Goal: Transaction & Acquisition: Purchase product/service

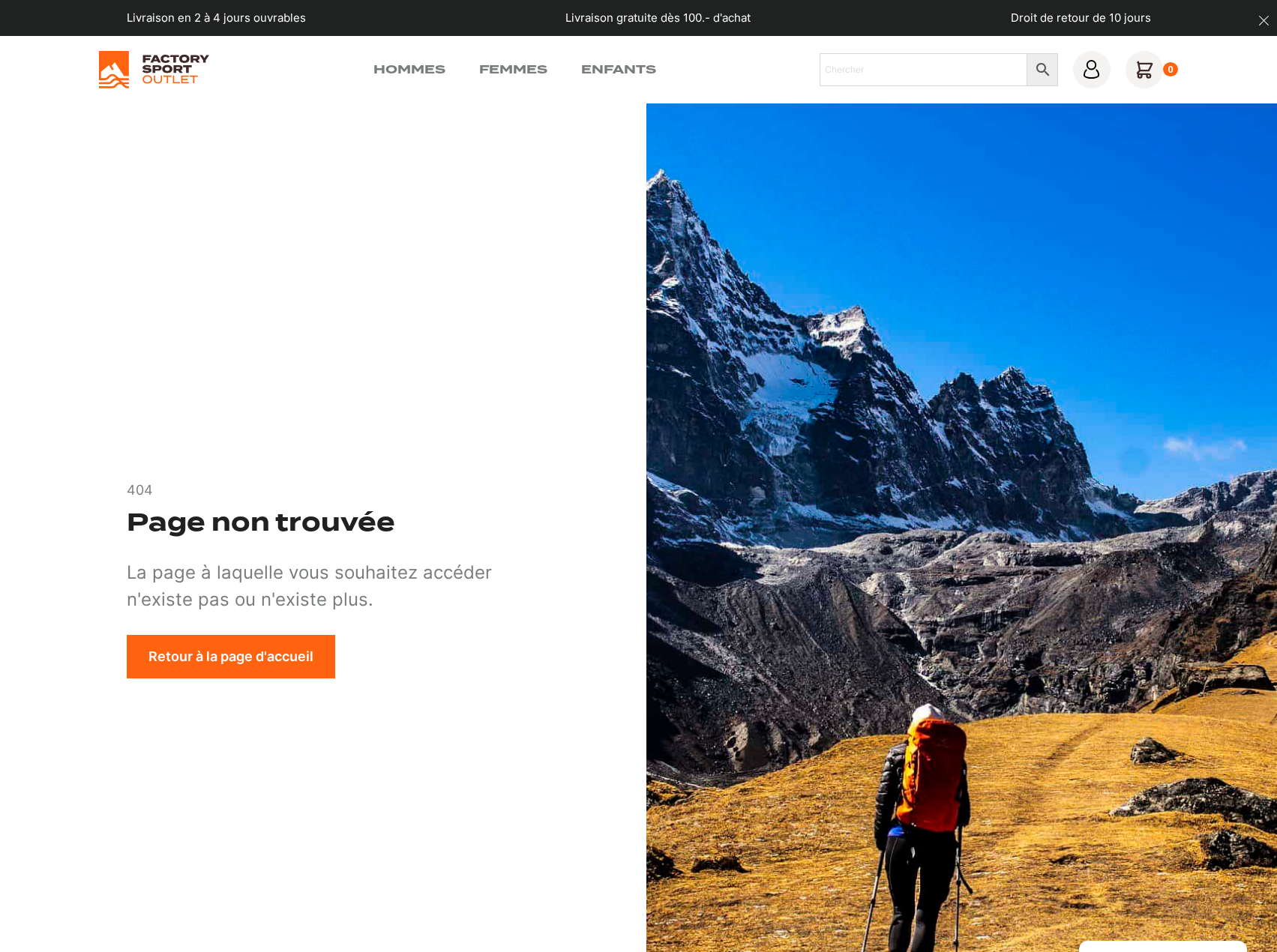
click at [198, 660] on link "Retour à la page d'accueil" at bounding box center [230, 657] width 208 height 44
click at [422, 68] on link "Hommes" at bounding box center [410, 69] width 72 height 18
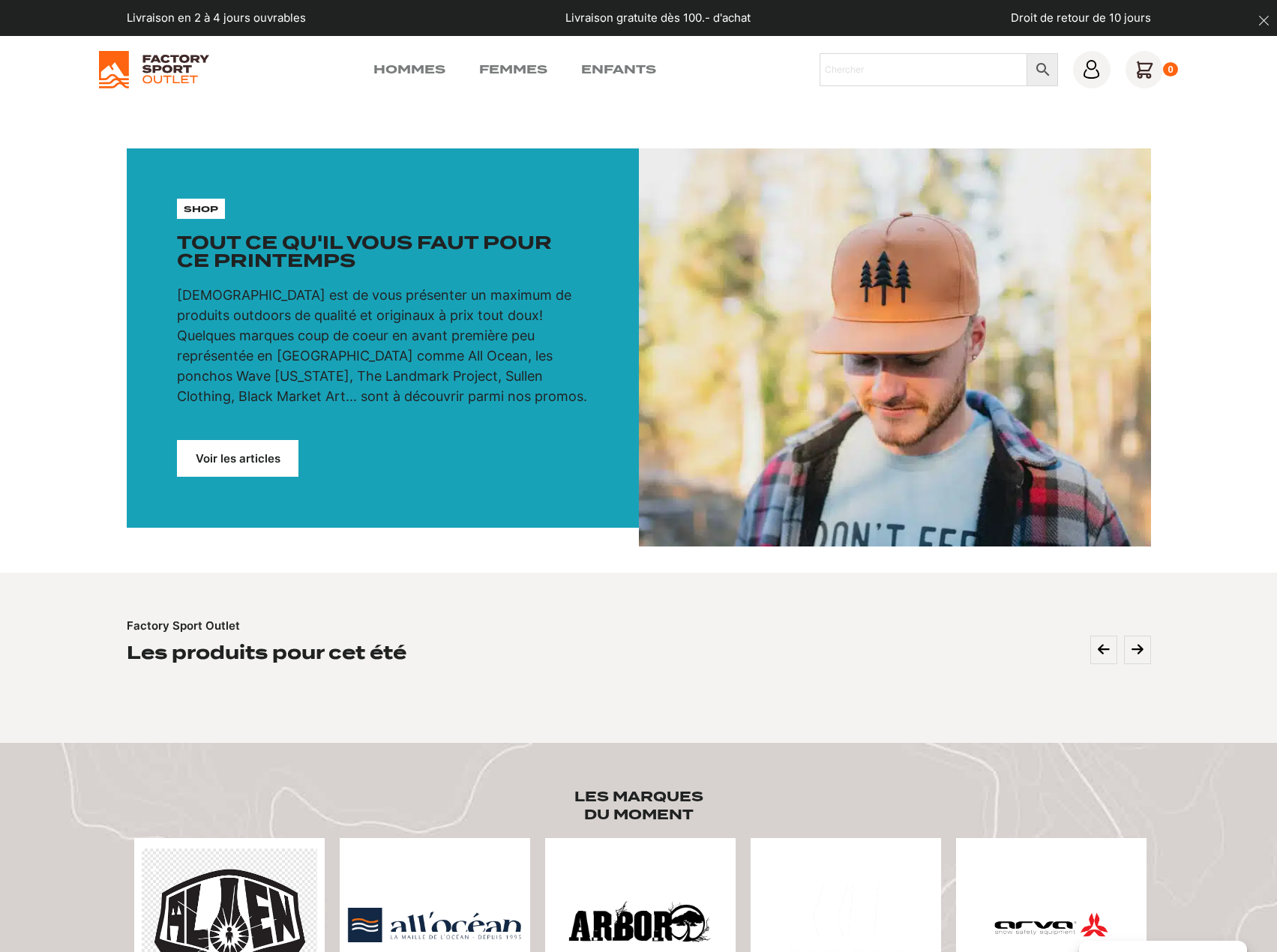
click at [179, 71] on img at bounding box center [154, 69] width 110 height 37
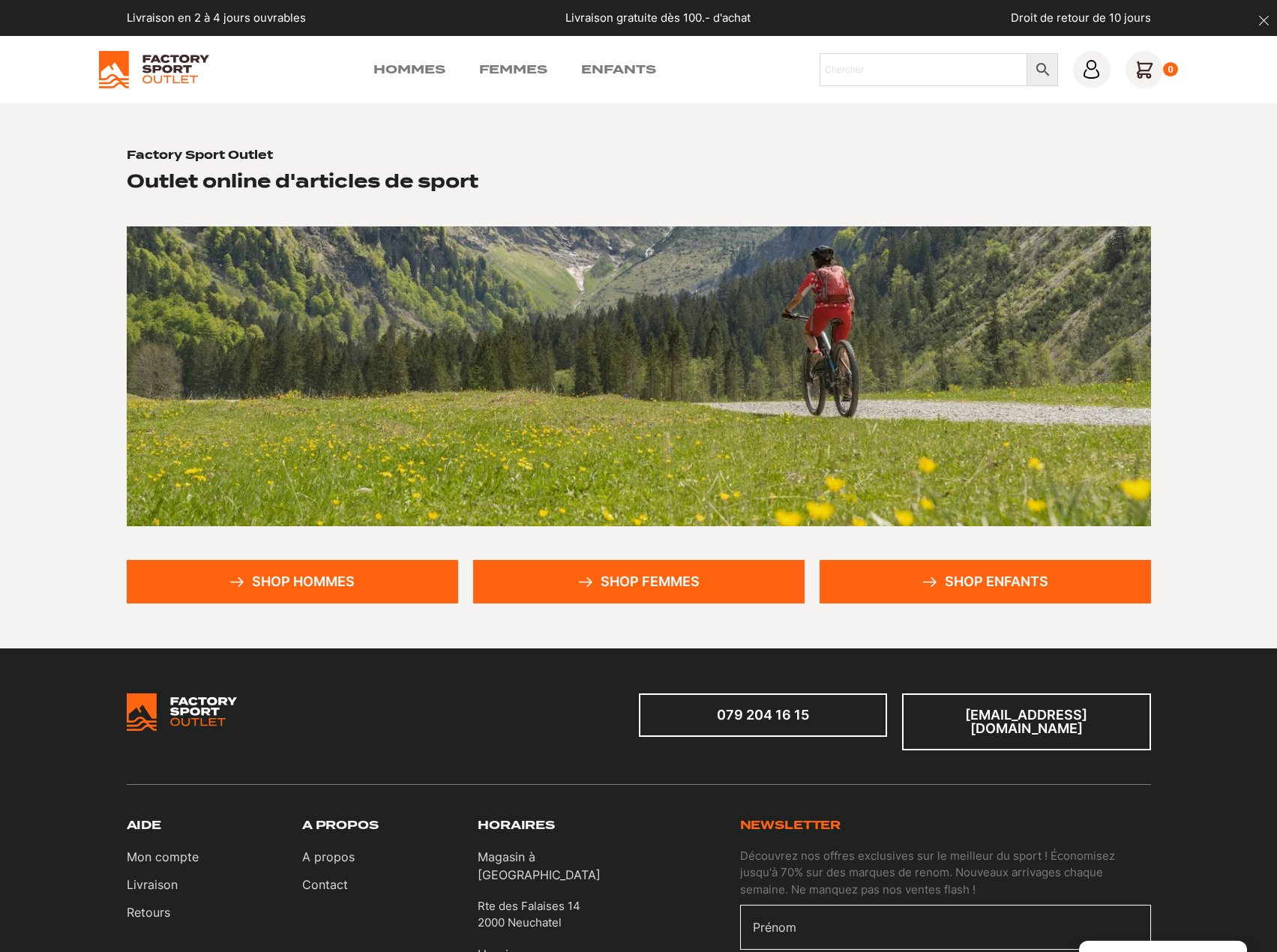
click at [317, 589] on link "Shop hommes" at bounding box center [292, 582] width 332 height 44
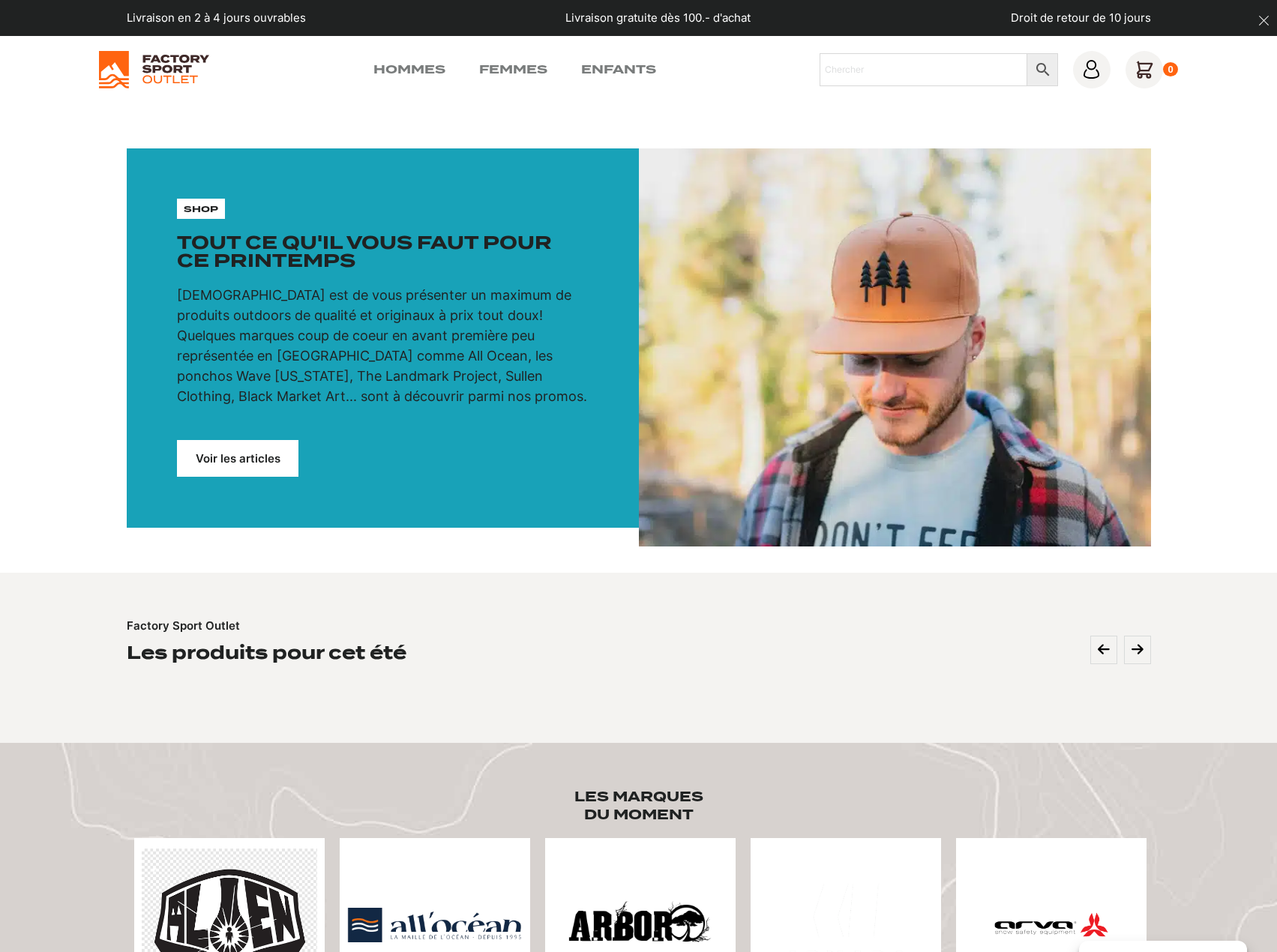
click at [265, 457] on link "Voir les articles" at bounding box center [238, 458] width 122 height 37
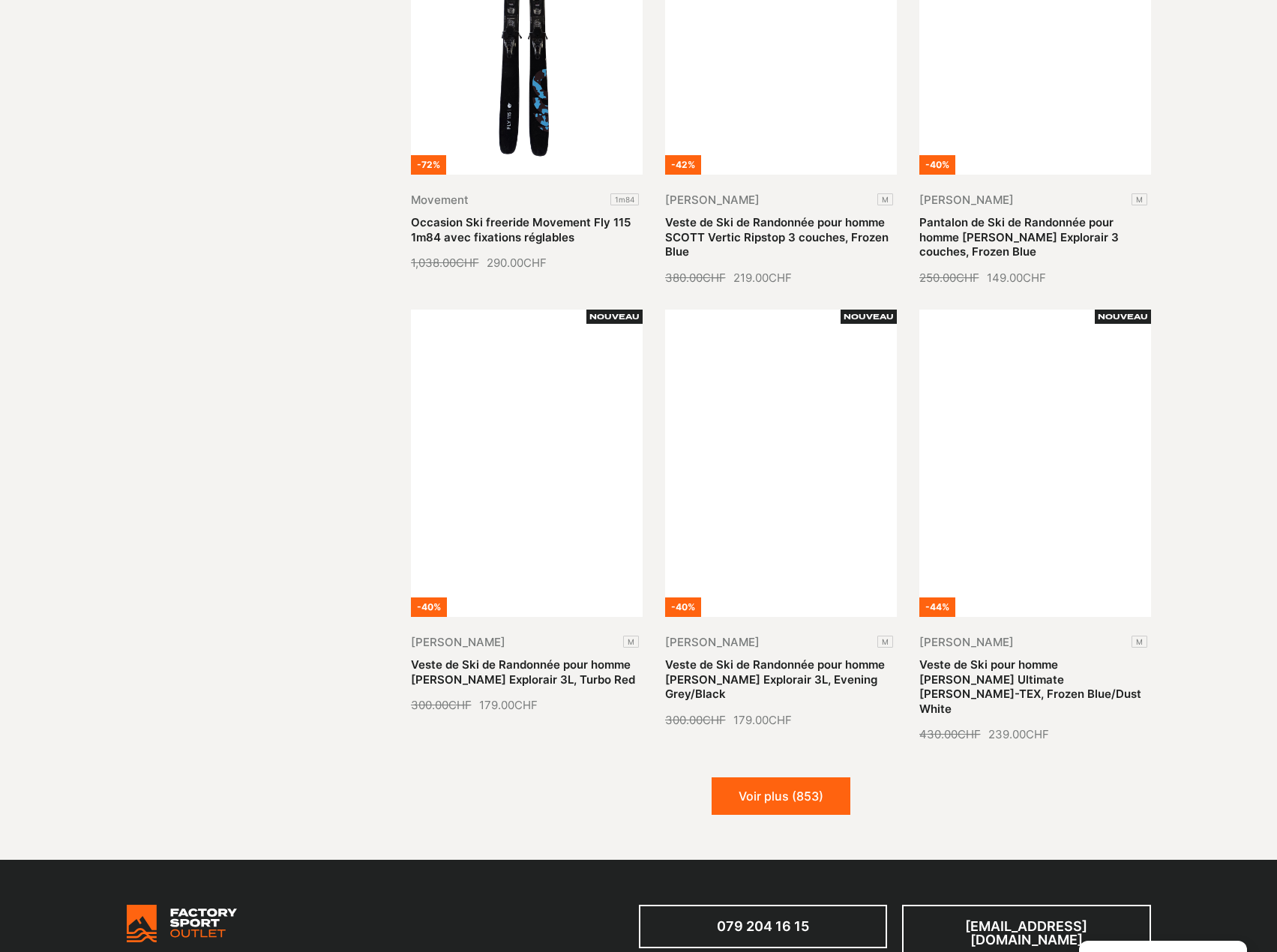
scroll to position [1424, 0]
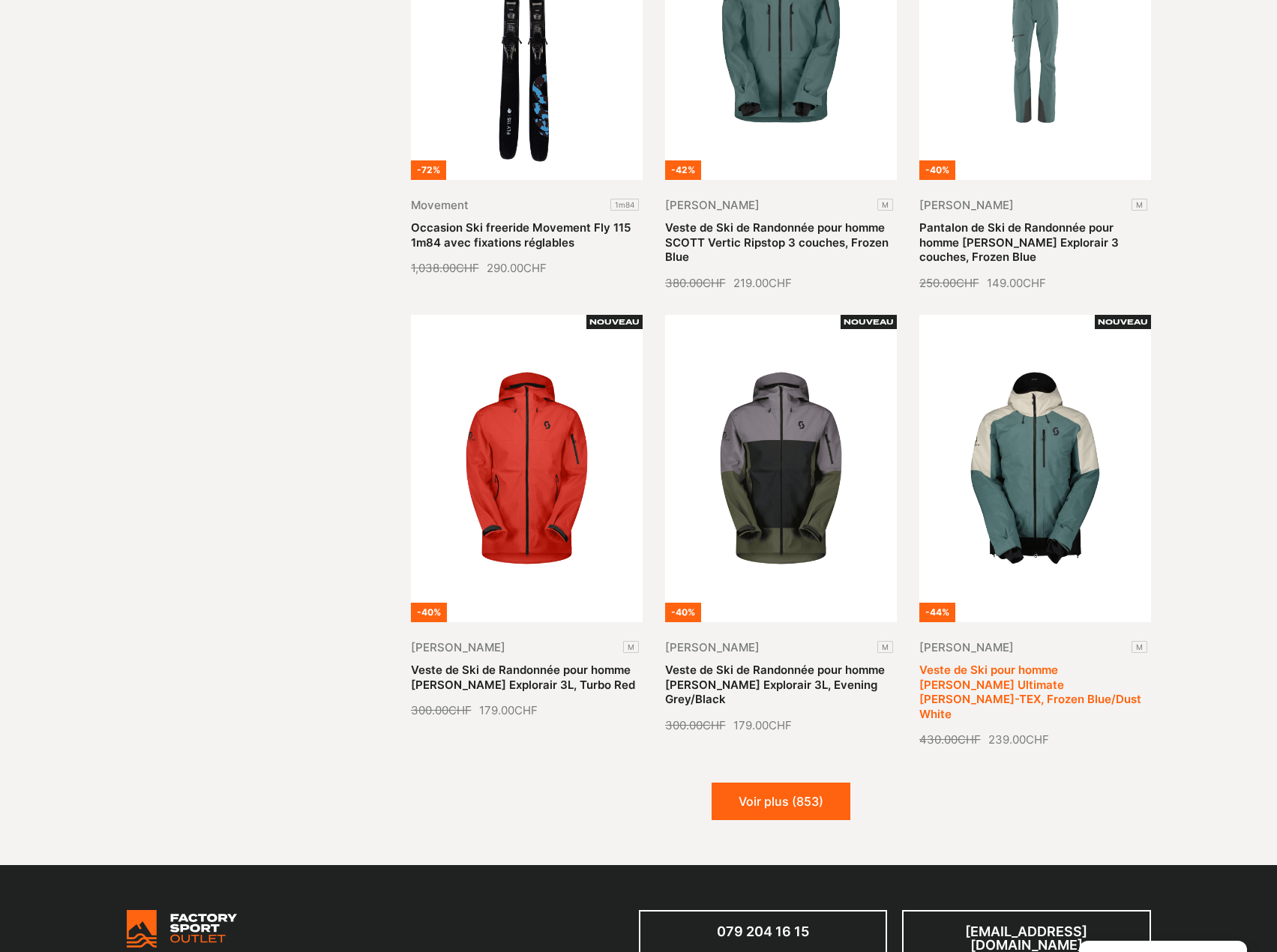
click at [1013, 663] on link "Veste de Ski pour homme SCOTT Ultimate GORE-TEX, Frozen Blue/Dust White" at bounding box center [1031, 693] width 222 height 59
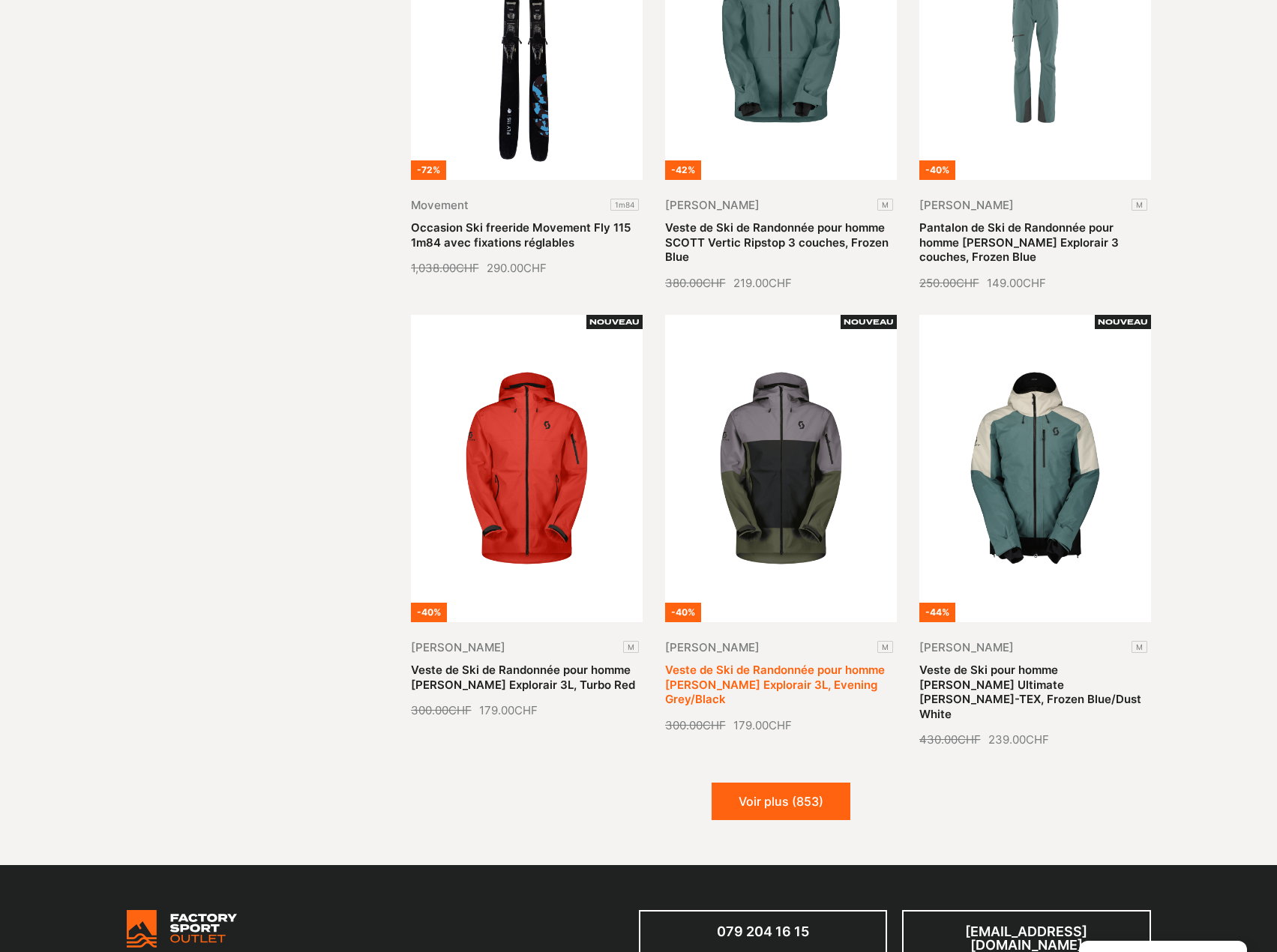
click at [795, 663] on link "Veste de Ski de Randonnée pour homme SCOTT Explorair 3L, Evening Grey/Black" at bounding box center [774, 685] width 219 height 44
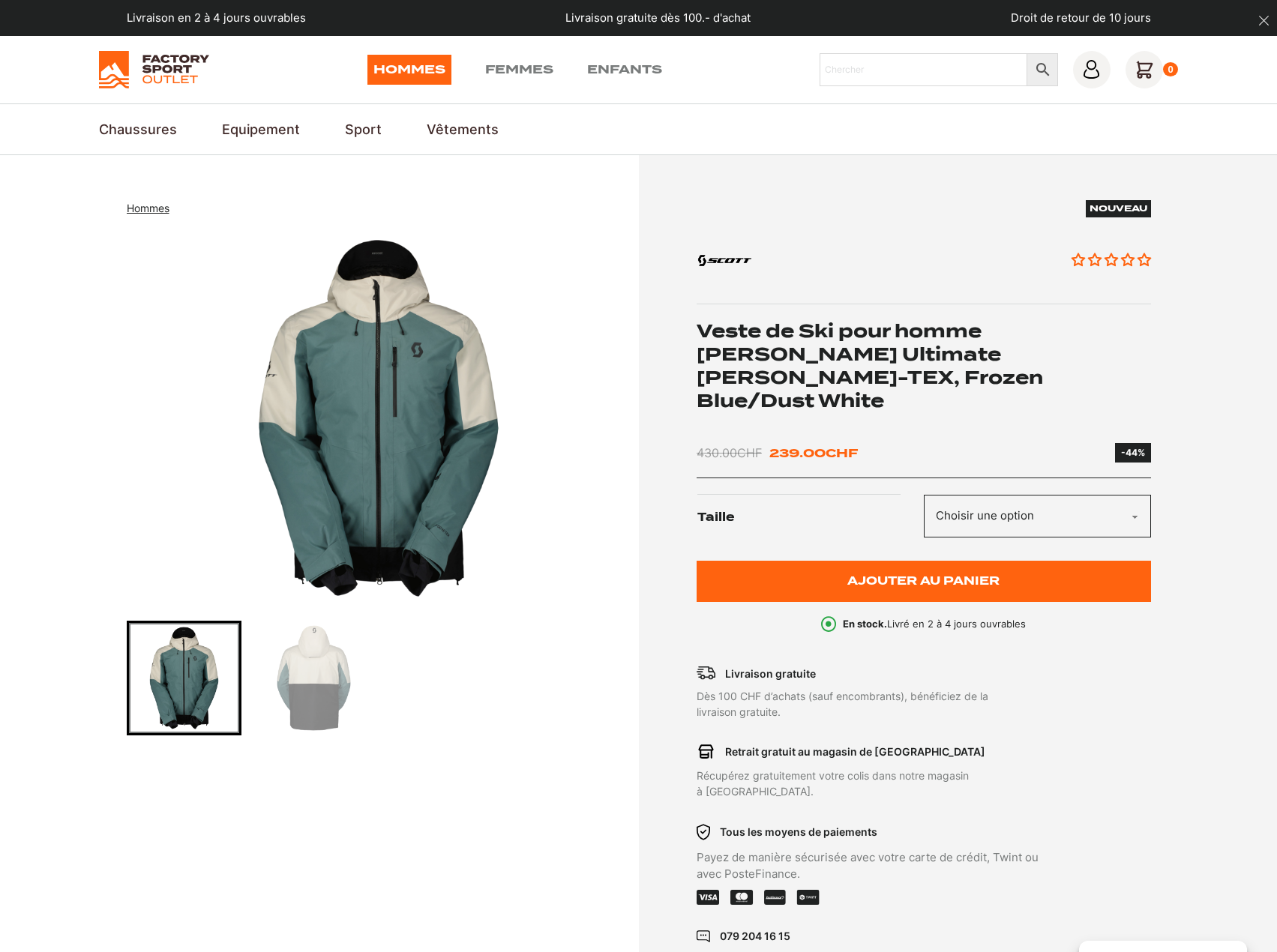
click at [330, 705] on img "Go to slide 2" at bounding box center [314, 678] width 110 height 110
